Goal: Information Seeking & Learning: Learn about a topic

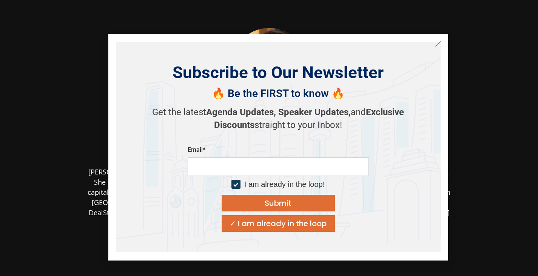
click at [436, 43] on icon "Close" at bounding box center [438, 43] width 7 height 7
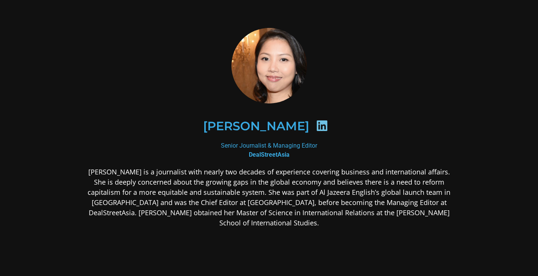
click at [411, 88] on div "[PERSON_NAME]" at bounding box center [269, 125] width 367 height 75
click at [408, 84] on div at bounding box center [269, 65] width 367 height 75
click at [337, 89] on div "[PERSON_NAME]" at bounding box center [269, 125] width 367 height 75
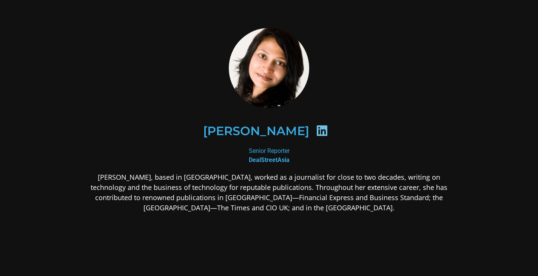
click at [376, 151] on div "Senior Reporter​ DealStreetAsia​" at bounding box center [269, 155] width 367 height 18
click at [373, 148] on div "Senior Reporter​ DealStreetAsia​" at bounding box center [269, 155] width 367 height 18
